Goal: Task Accomplishment & Management: Manage account settings

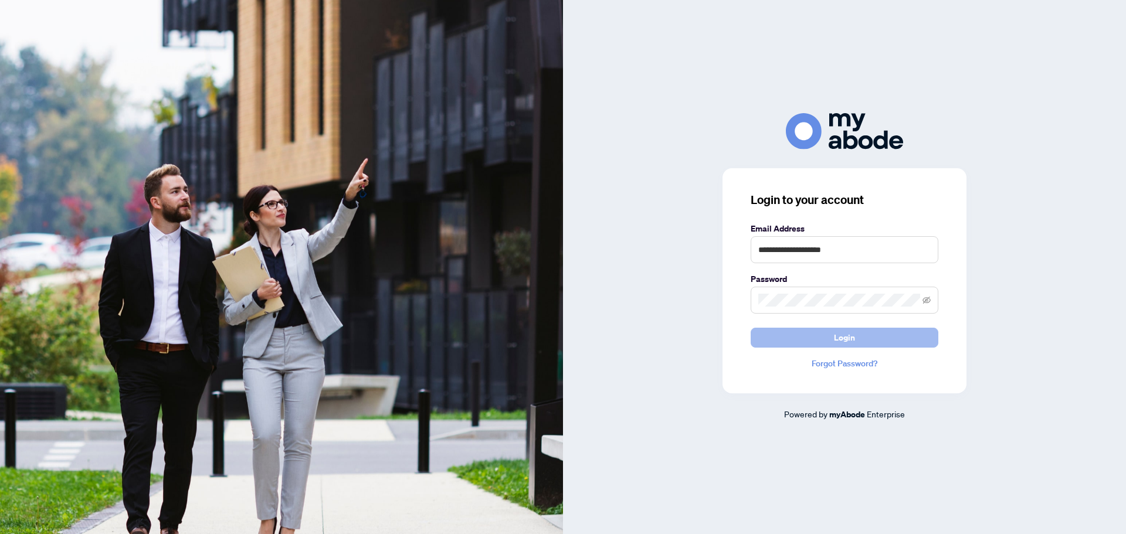
click at [854, 338] on span "Login" at bounding box center [844, 337] width 21 height 19
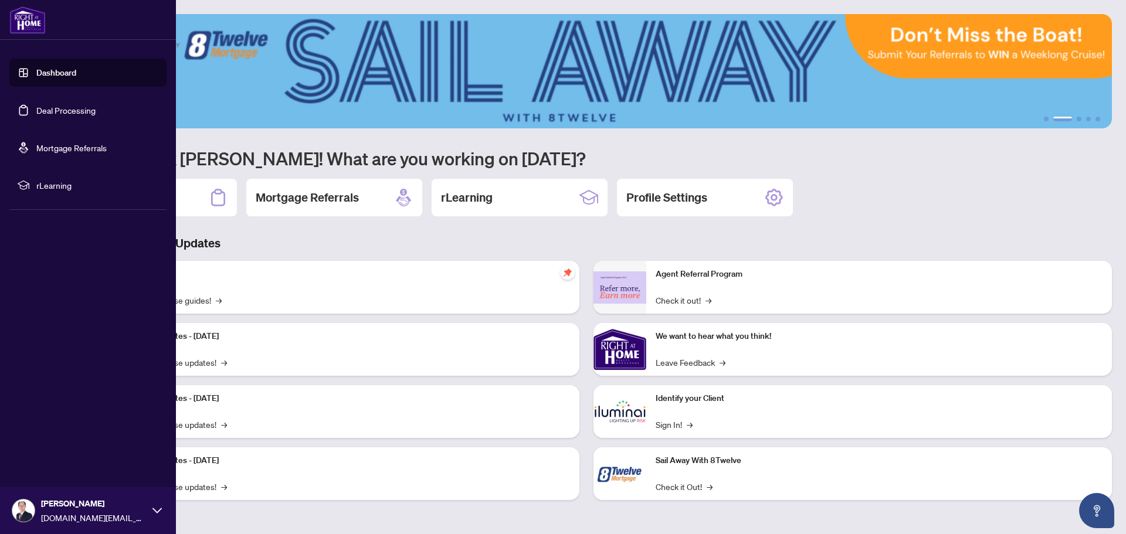
click at [55, 105] on link "Deal Processing" at bounding box center [65, 110] width 59 height 11
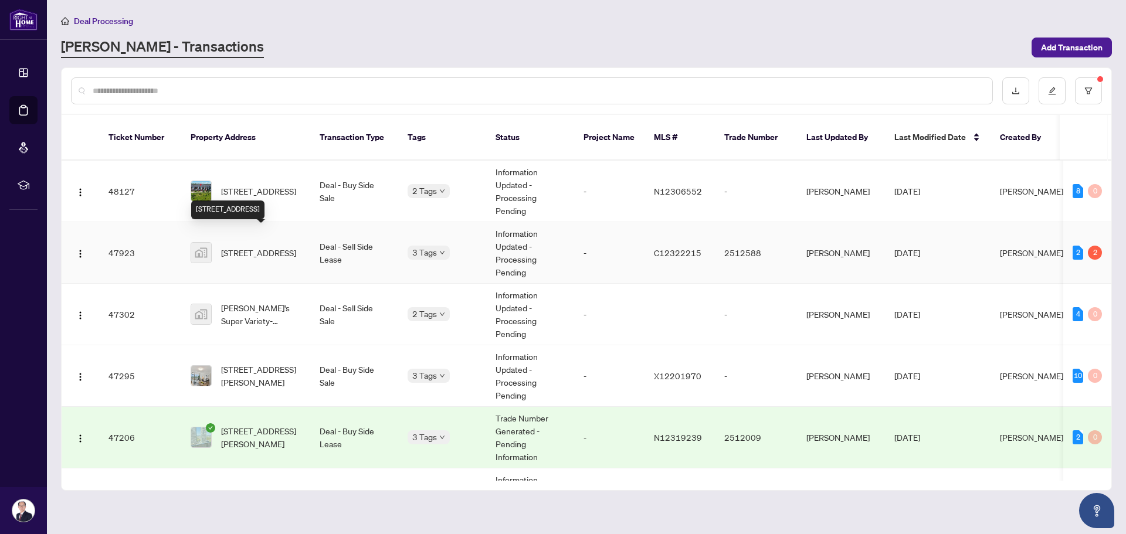
click at [296, 246] on span "[STREET_ADDRESS]" at bounding box center [258, 252] width 75 height 13
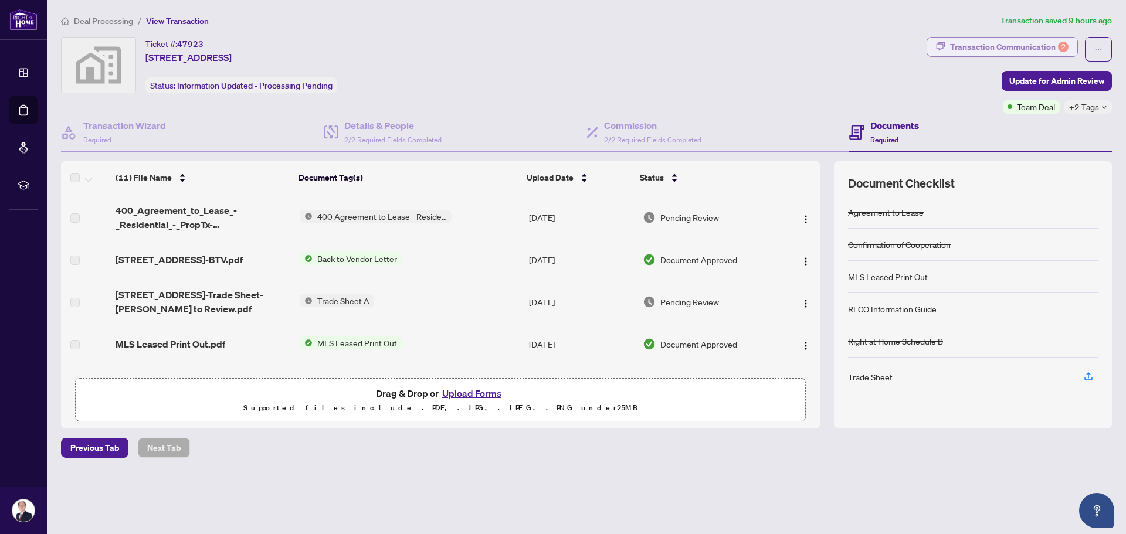
click at [1020, 45] on div "Transaction Communication 2" at bounding box center [1009, 47] width 118 height 19
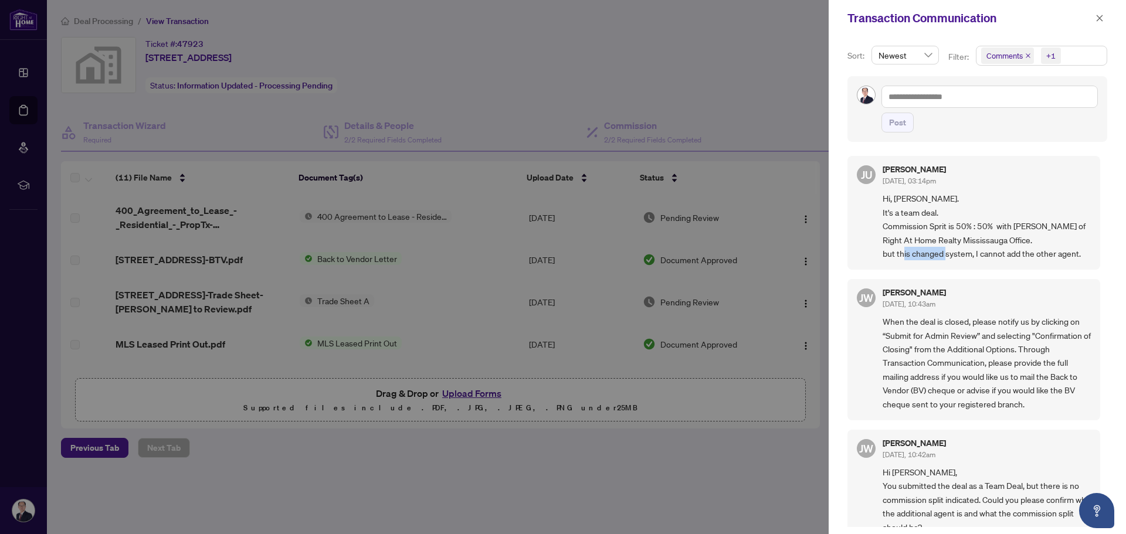
drag, startPoint x: 917, startPoint y: 257, endPoint x: 961, endPoint y: 255, distance: 43.4
click at [961, 255] on span "Hi, [PERSON_NAME]. It's a team deal. Commission Sprit is 50% : 50% with [PERSON…" at bounding box center [986, 226] width 208 height 69
click at [1093, 20] on button "button" at bounding box center [1099, 18] width 15 height 14
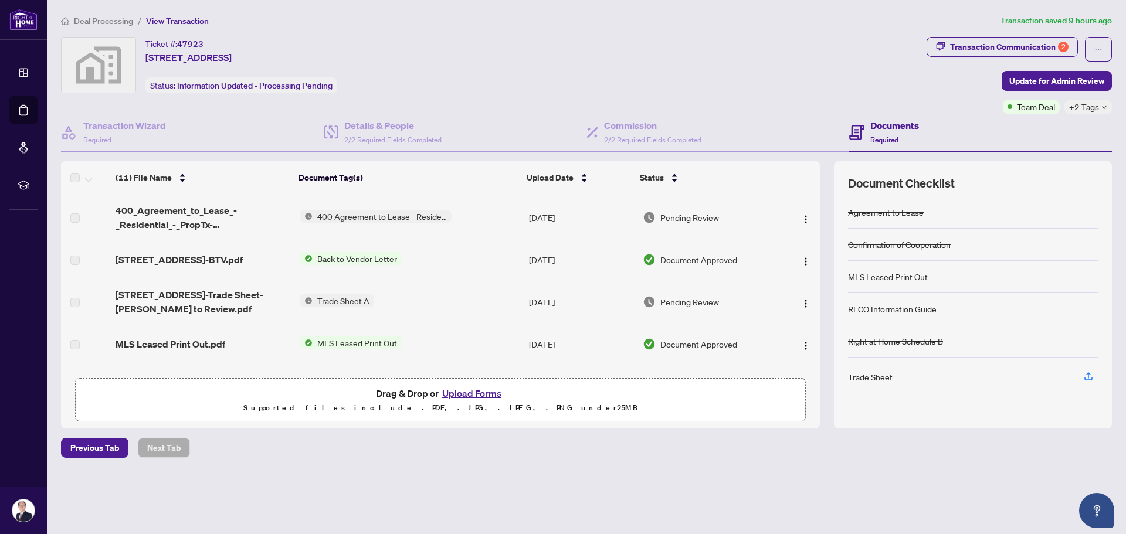
click at [291, 492] on div "Deal Processing / View Transaction Transaction saved 9 hours ago Ticket #: 4792…" at bounding box center [586, 256] width 1060 height 485
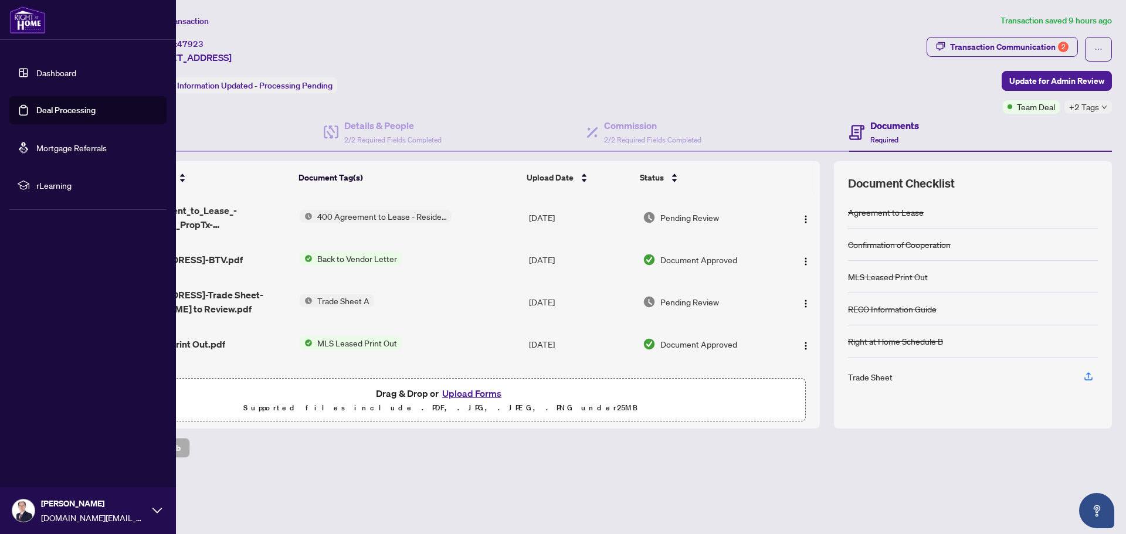
click at [62, 109] on link "Deal Processing" at bounding box center [65, 110] width 59 height 11
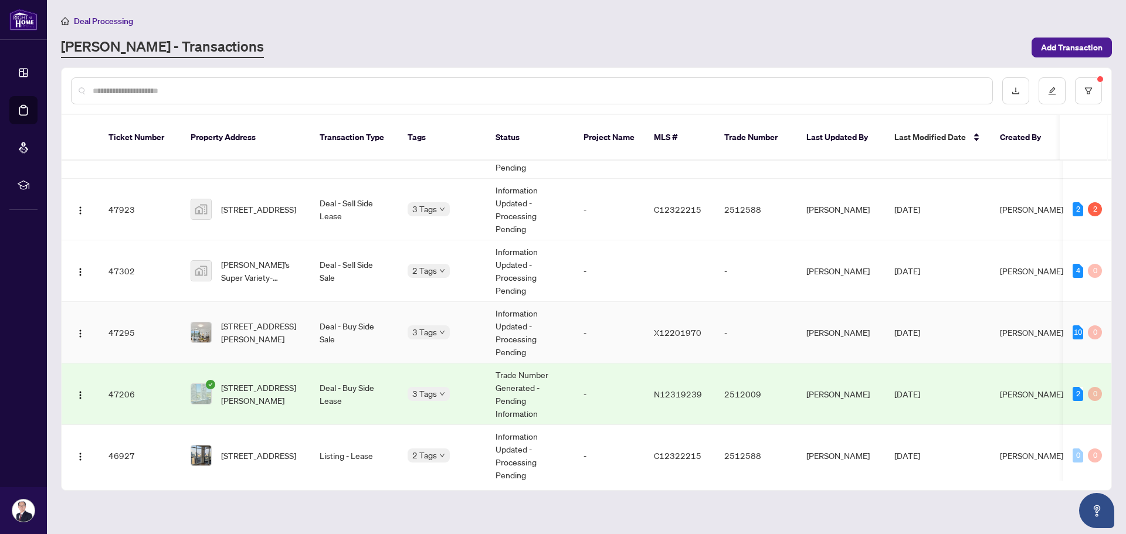
scroll to position [59, 0]
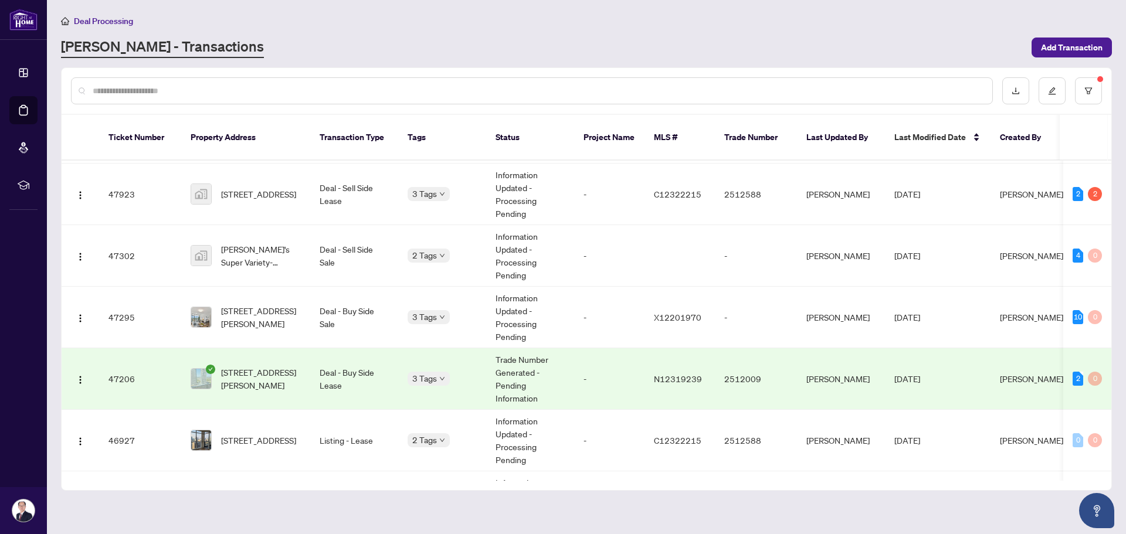
click at [305, 362] on td "[STREET_ADDRESS][PERSON_NAME]" at bounding box center [245, 379] width 129 height 62
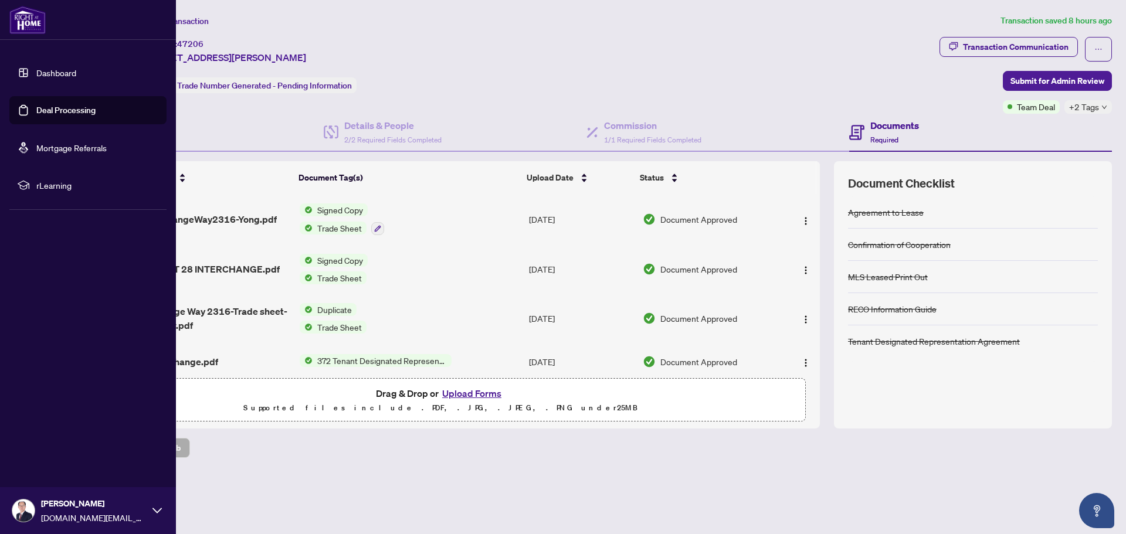
click at [58, 105] on link "Deal Processing" at bounding box center [65, 110] width 59 height 11
